Goal: Navigation & Orientation: Go to known website

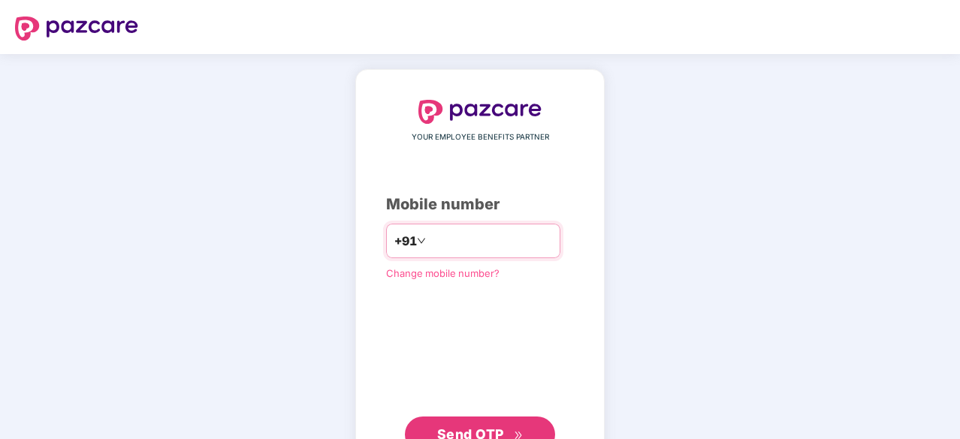
click at [509, 243] on input "number" at bounding box center [490, 241] width 123 height 24
type input "**********"
click at [461, 423] on button "Send OTP" at bounding box center [480, 433] width 150 height 36
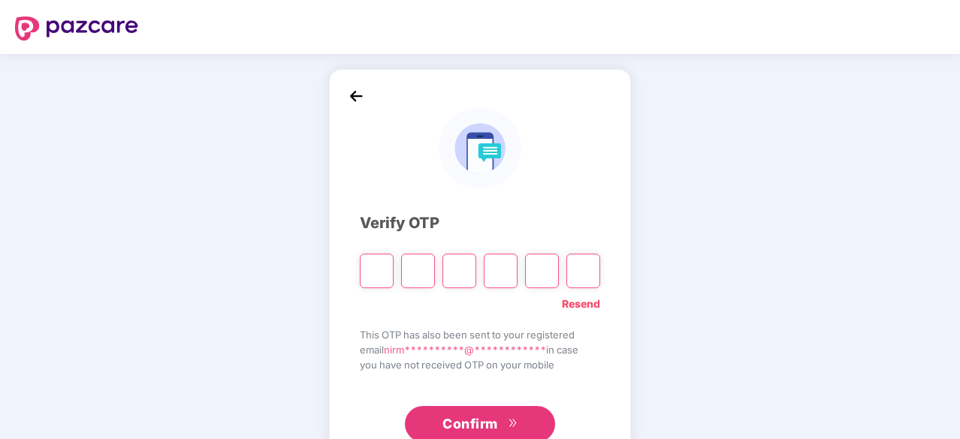
type input "*"
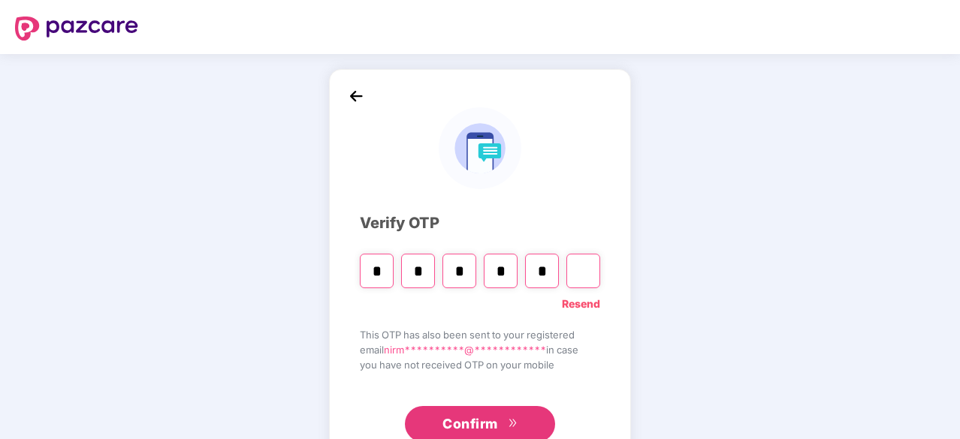
type input "*"
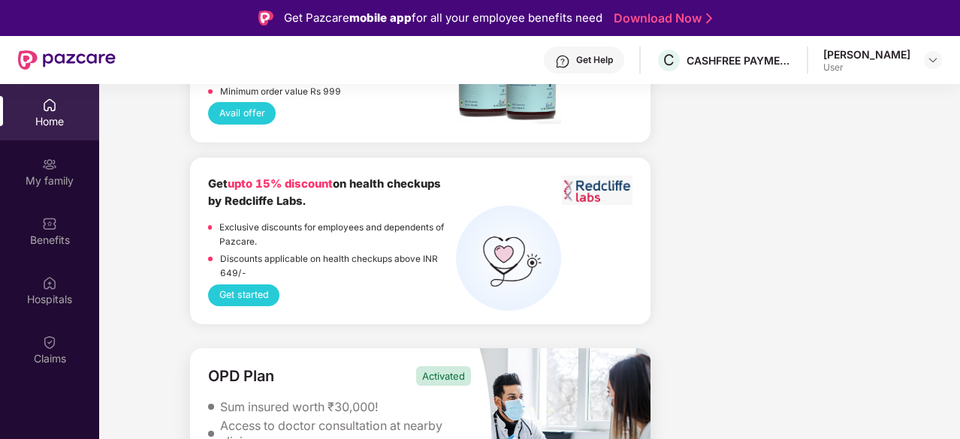
scroll to position [84, 0]
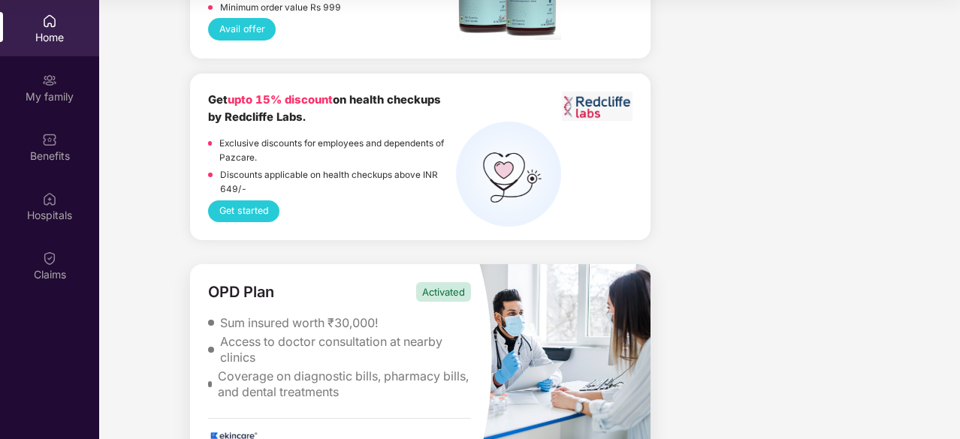
click at [239, 431] on img at bounding box center [233, 436] width 51 height 11
